Goal: Task Accomplishment & Management: Manage account settings

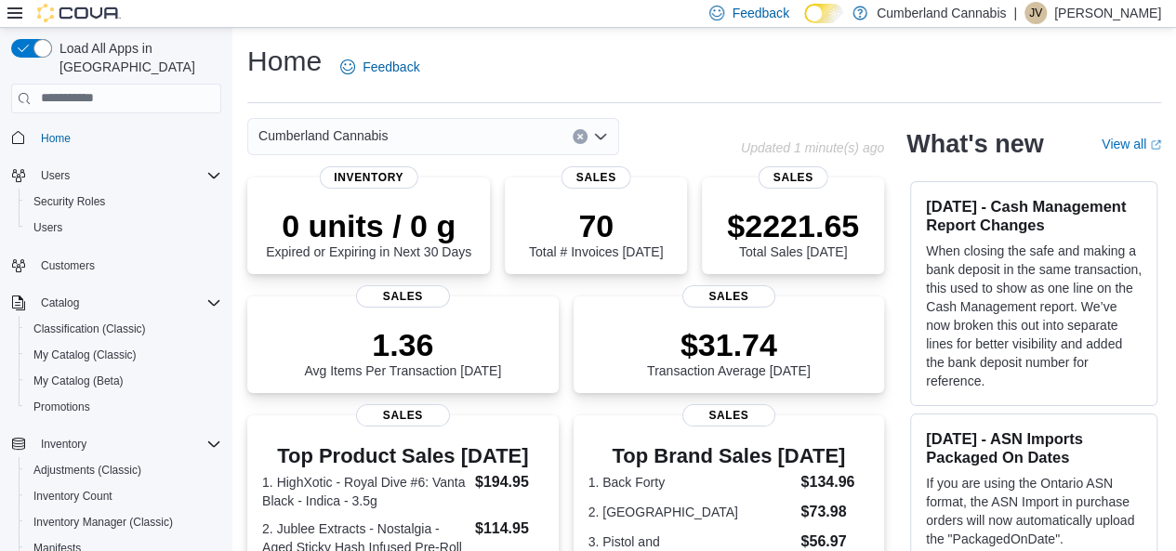
click at [1114, 19] on p "Justin Valvasori" at bounding box center [1107, 13] width 107 height 22
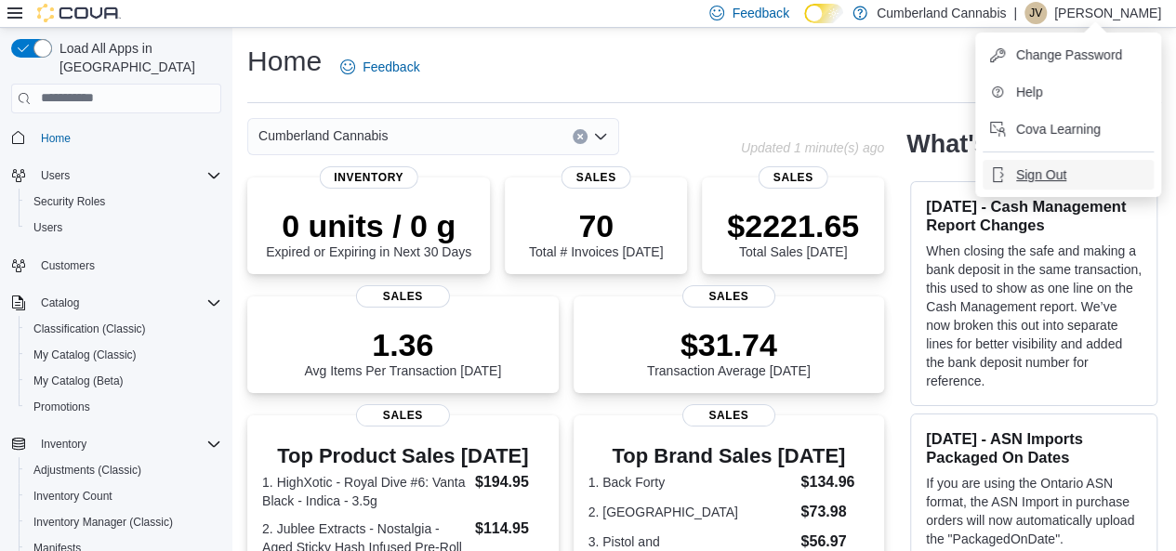
click at [1059, 178] on span "Sign Out" at bounding box center [1041, 174] width 50 height 19
